Goal: Use online tool/utility: Utilize a website feature to perform a specific function

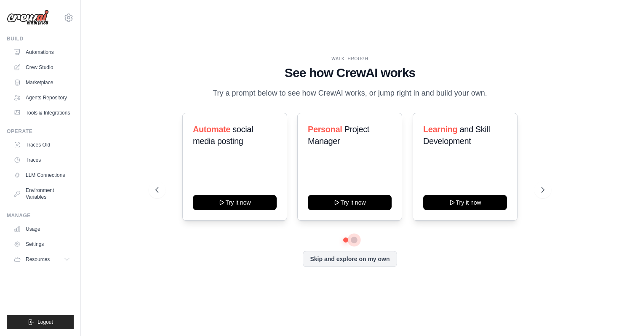
click at [355, 241] on button at bounding box center [354, 240] width 7 height 7
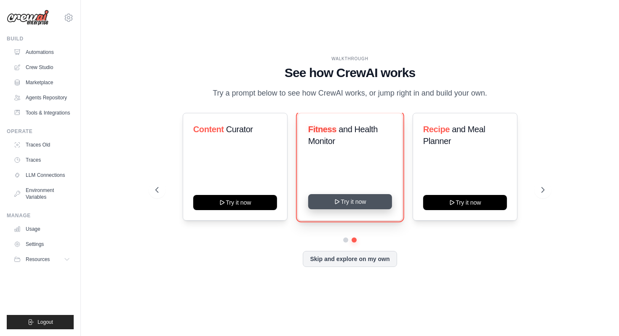
click at [368, 201] on button "Try it now" at bounding box center [350, 201] width 84 height 15
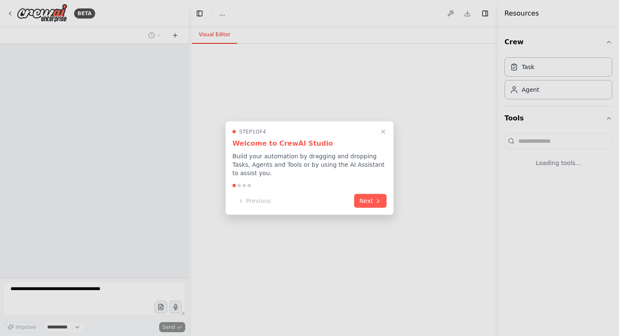
select select "****"
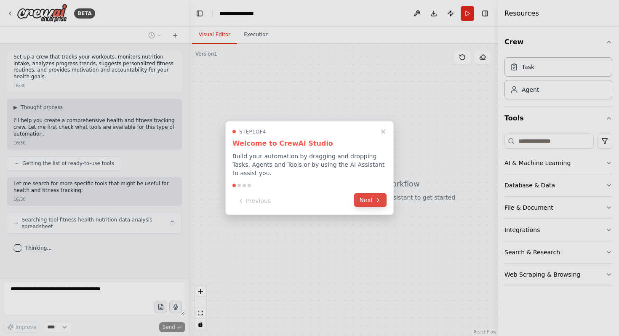
click at [371, 204] on button "Next" at bounding box center [370, 200] width 32 height 14
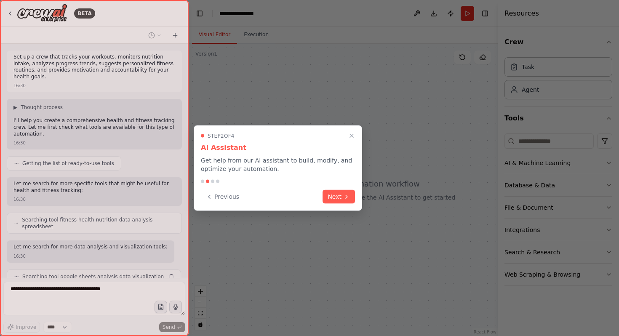
scroll to position [27, 0]
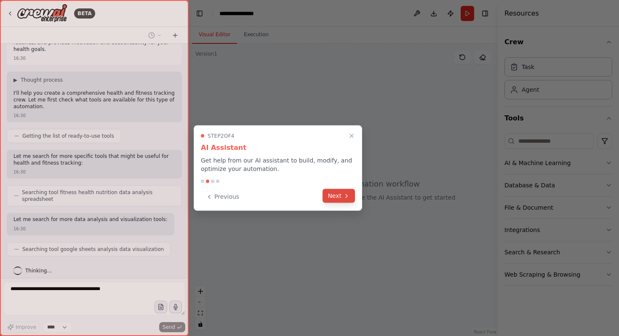
click at [344, 197] on icon at bounding box center [346, 195] width 7 height 7
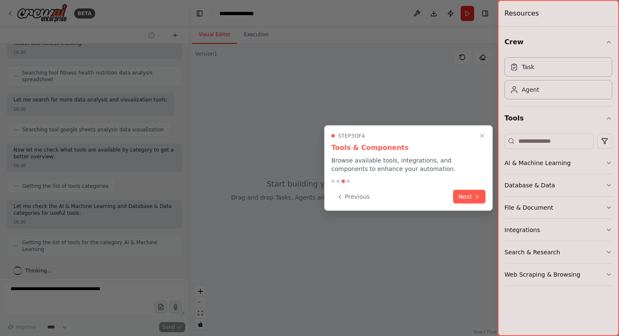
scroll to position [140, 0]
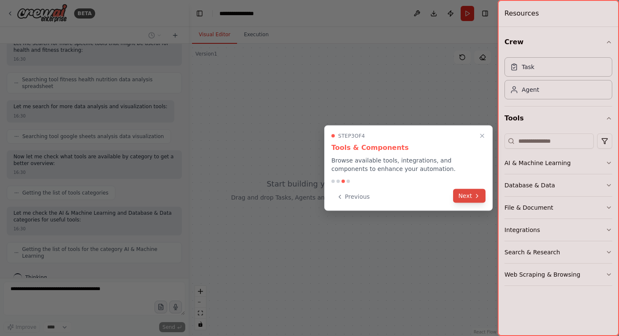
click at [465, 198] on button "Next" at bounding box center [469, 196] width 32 height 14
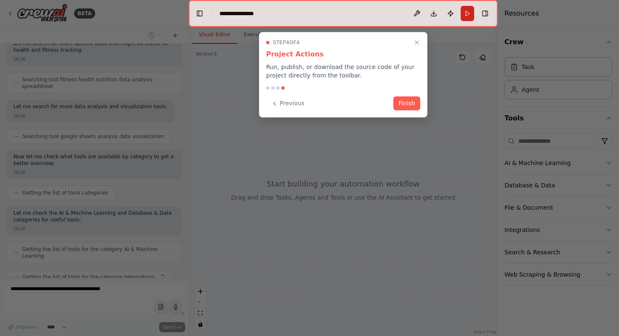
scroll to position [161, 0]
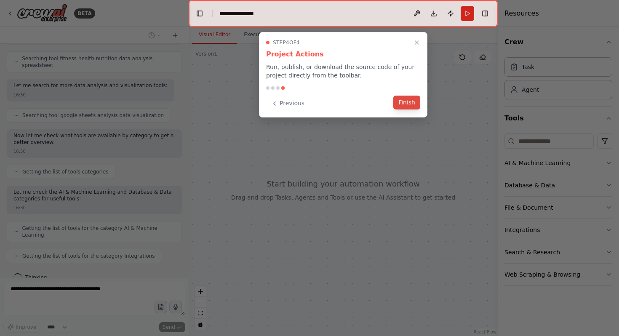
click at [408, 105] on button "Finish" at bounding box center [406, 103] width 27 height 14
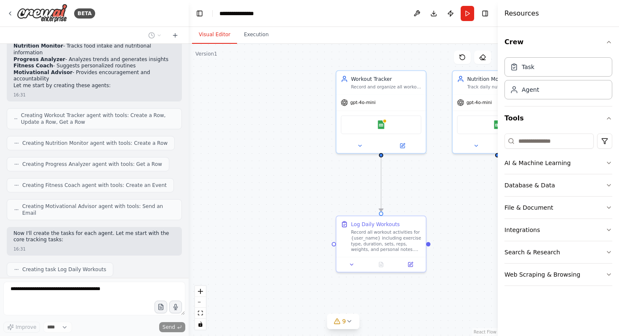
scroll to position [504, 0]
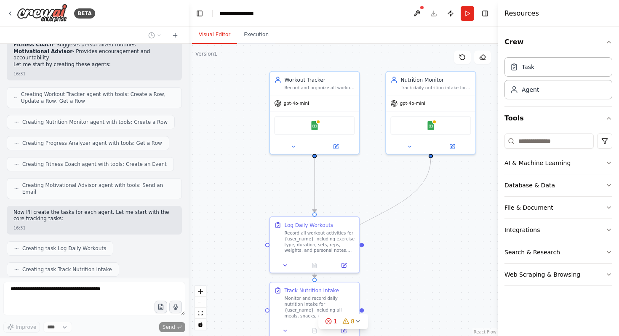
drag, startPoint x: 448, startPoint y: 180, endPoint x: 377, endPoint y: 182, distance: 70.8
click at [378, 182] on div ".deletable-edge-delete-btn { width: 20px; height: 20px; border: 0px solid #ffff…" at bounding box center [343, 190] width 309 height 292
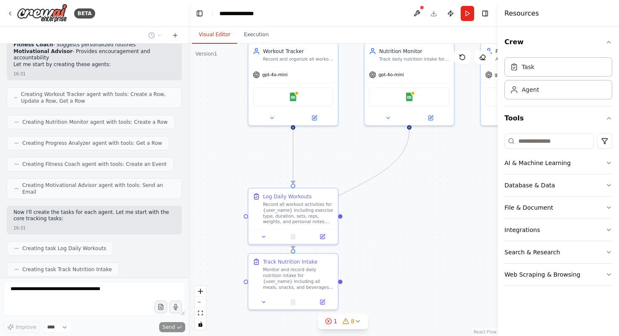
drag, startPoint x: 454, startPoint y: 190, endPoint x: 435, endPoint y: 160, distance: 35.3
click at [435, 160] on div ".deletable-edge-delete-btn { width: 20px; height: 20px; border: 0px solid #ffff…" at bounding box center [343, 190] width 309 height 292
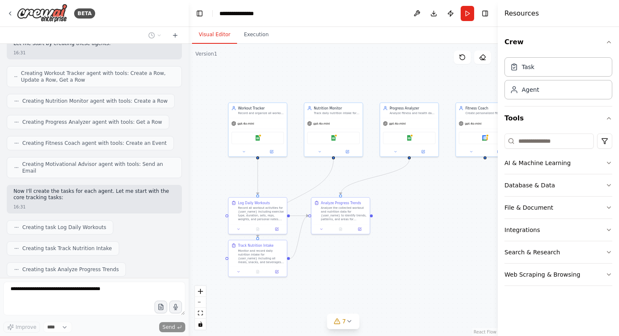
drag, startPoint x: 474, startPoint y: 162, endPoint x: 389, endPoint y: 182, distance: 86.9
click at [389, 182] on div ".deletable-edge-delete-btn { width: 20px; height: 20px; border: 0px solid #ffff…" at bounding box center [343, 190] width 309 height 292
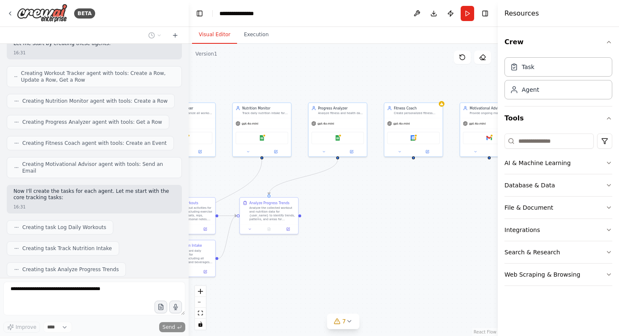
drag, startPoint x: 439, startPoint y: 195, endPoint x: 367, endPoint y: 195, distance: 71.6
click at [367, 195] on div ".deletable-edge-delete-btn { width: 20px; height: 20px; border: 0px solid #ffff…" at bounding box center [343, 190] width 309 height 292
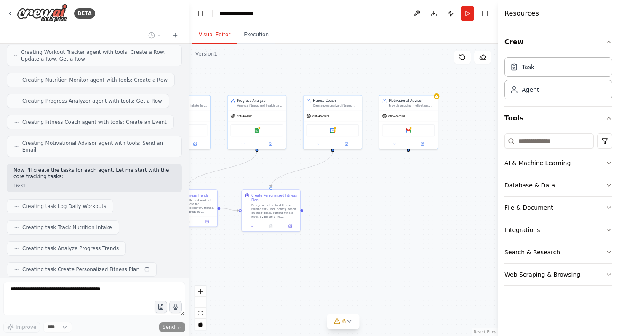
drag, startPoint x: 419, startPoint y: 196, endPoint x: 338, endPoint y: 189, distance: 81.2
click at [338, 189] on div ".deletable-edge-delete-btn { width: 20px; height: 20px; border: 0px solid #ffff…" at bounding box center [343, 190] width 309 height 292
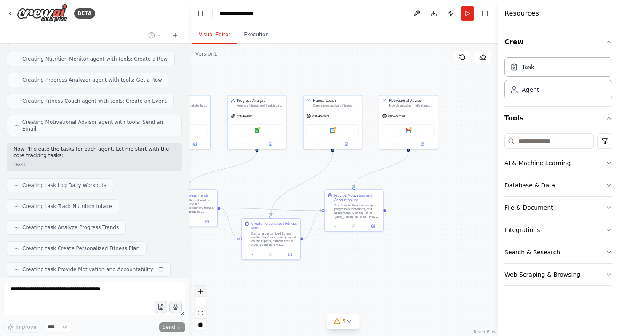
click at [201, 287] on button "zoom in" at bounding box center [200, 291] width 11 height 11
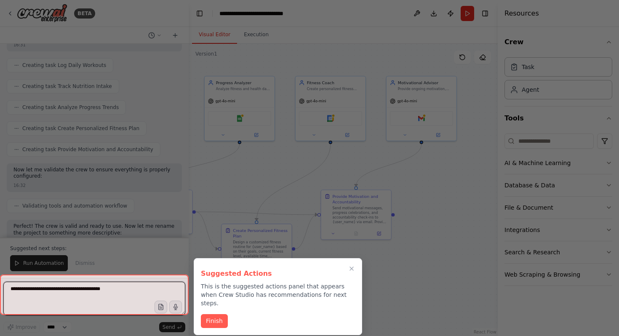
scroll to position [727, 0]
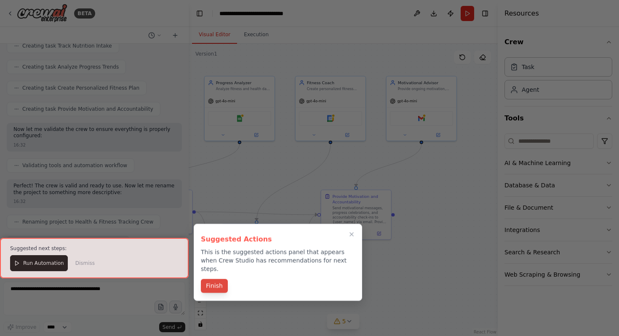
click at [219, 279] on button "Finish" at bounding box center [214, 286] width 27 height 14
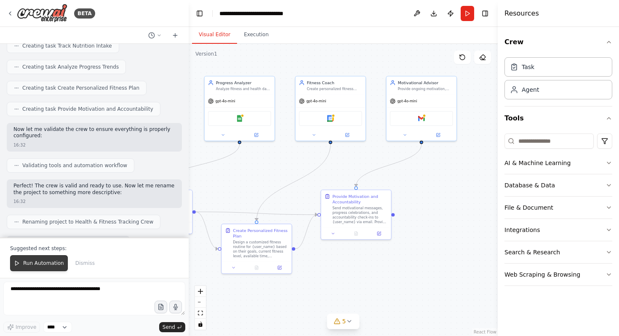
click at [45, 263] on span "Run Automation" at bounding box center [43, 263] width 41 height 7
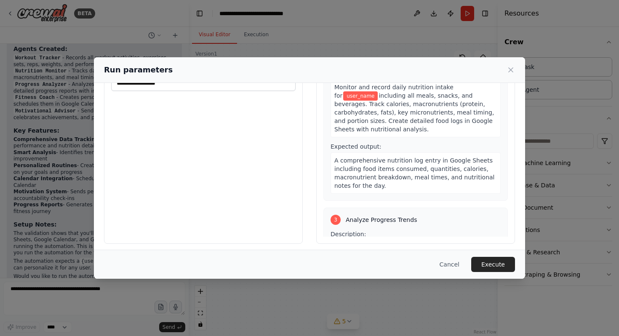
scroll to position [53, 0]
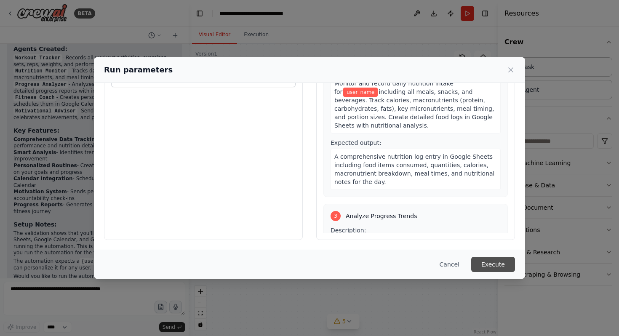
click at [497, 262] on button "Execute" at bounding box center [493, 264] width 44 height 15
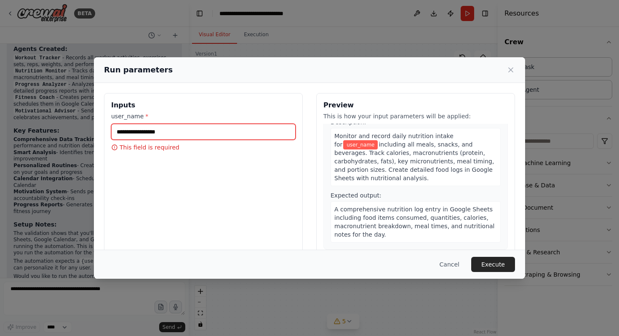
click at [196, 134] on input "user_name *" at bounding box center [203, 132] width 184 height 16
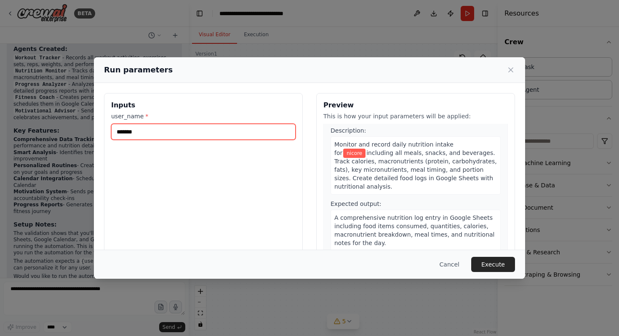
scroll to position [198, 0]
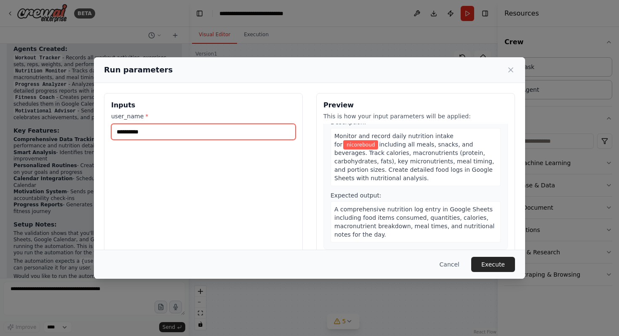
type input "**********"
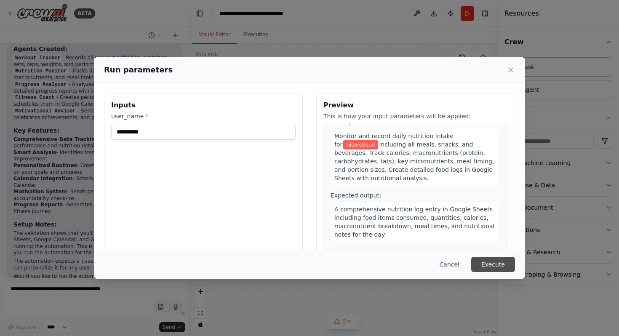
click at [483, 264] on button "Execute" at bounding box center [493, 264] width 44 height 15
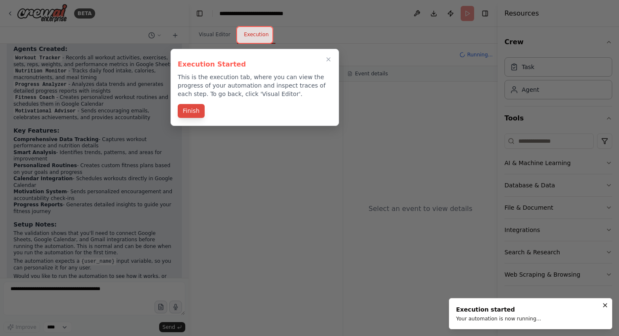
click at [195, 110] on button "Finish" at bounding box center [191, 111] width 27 height 14
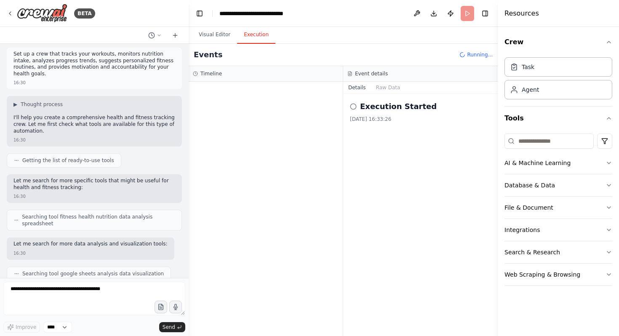
scroll to position [0, 0]
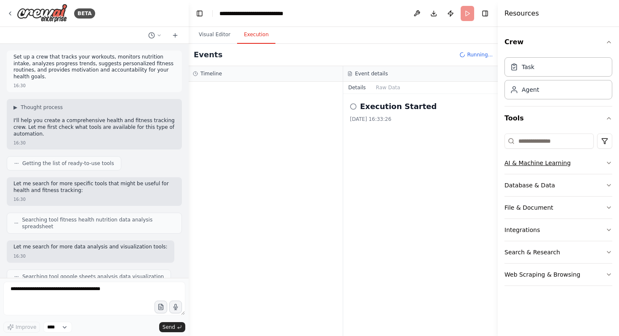
click at [585, 166] on button "AI & Machine Learning" at bounding box center [559, 163] width 108 height 22
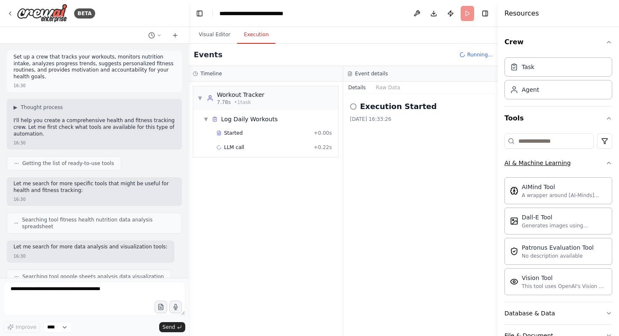
click at [586, 166] on button "AI & Machine Learning" at bounding box center [559, 163] width 108 height 22
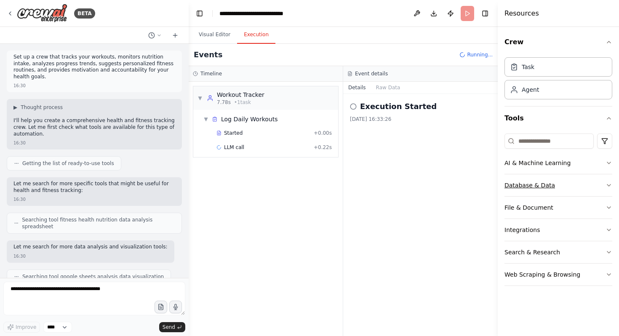
click at [580, 180] on button "Database & Data" at bounding box center [559, 185] width 108 height 22
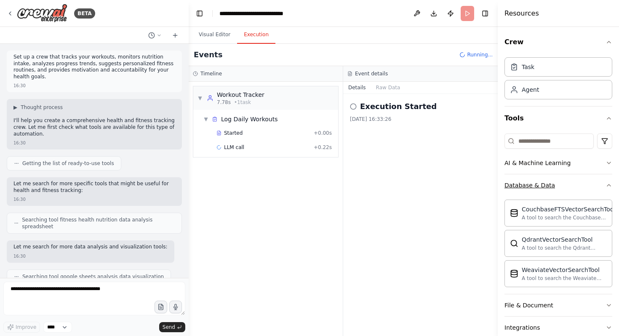
click at [575, 184] on button "Database & Data" at bounding box center [559, 185] width 108 height 22
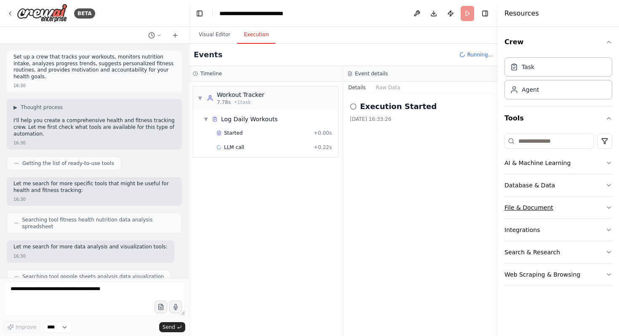
click at [577, 203] on button "File & Document" at bounding box center [559, 208] width 108 height 22
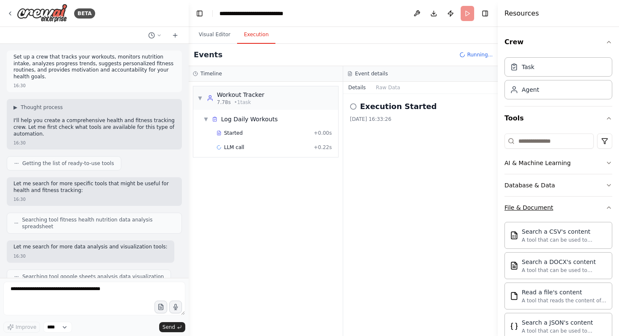
click at [581, 208] on button "File & Document" at bounding box center [559, 208] width 108 height 22
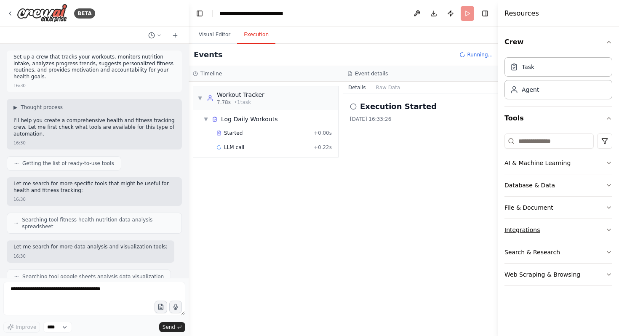
click at [578, 232] on button "Integrations" at bounding box center [559, 230] width 108 height 22
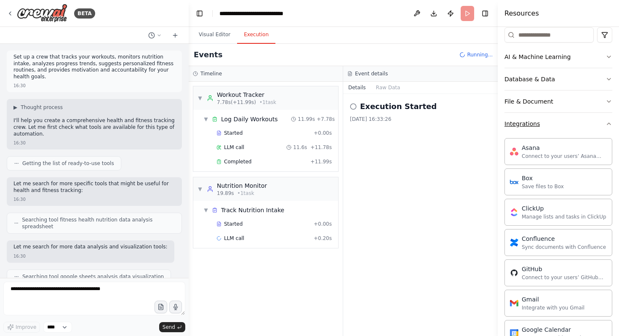
scroll to position [97, 0]
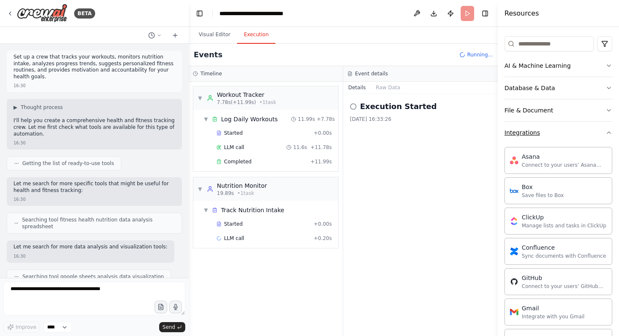
click at [560, 139] on button "Integrations" at bounding box center [559, 133] width 108 height 22
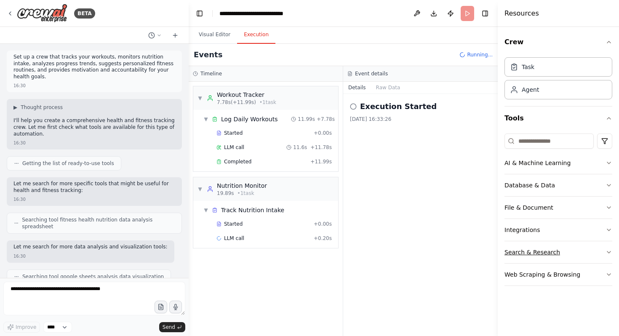
click at [570, 258] on button "Search & Research" at bounding box center [559, 252] width 108 height 22
click at [573, 253] on button "Search & Research" at bounding box center [559, 252] width 108 height 22
click at [584, 275] on button "Web Scraping & Browsing" at bounding box center [559, 275] width 108 height 22
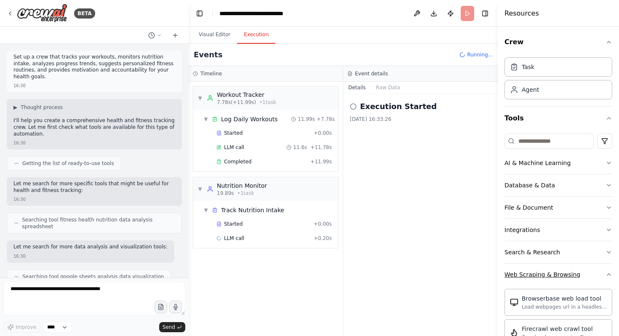
click at [587, 272] on button "Web Scraping & Browsing" at bounding box center [559, 275] width 108 height 22
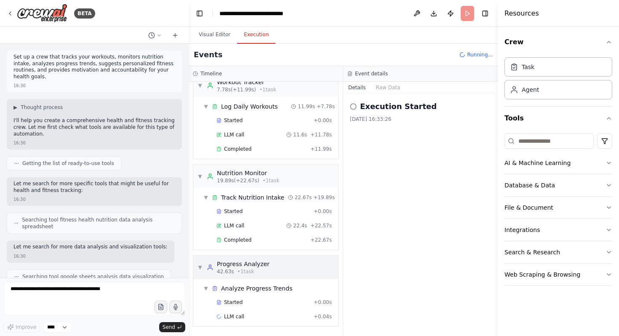
scroll to position [104, 0]
